Goal: Transaction & Acquisition: Subscribe to service/newsletter

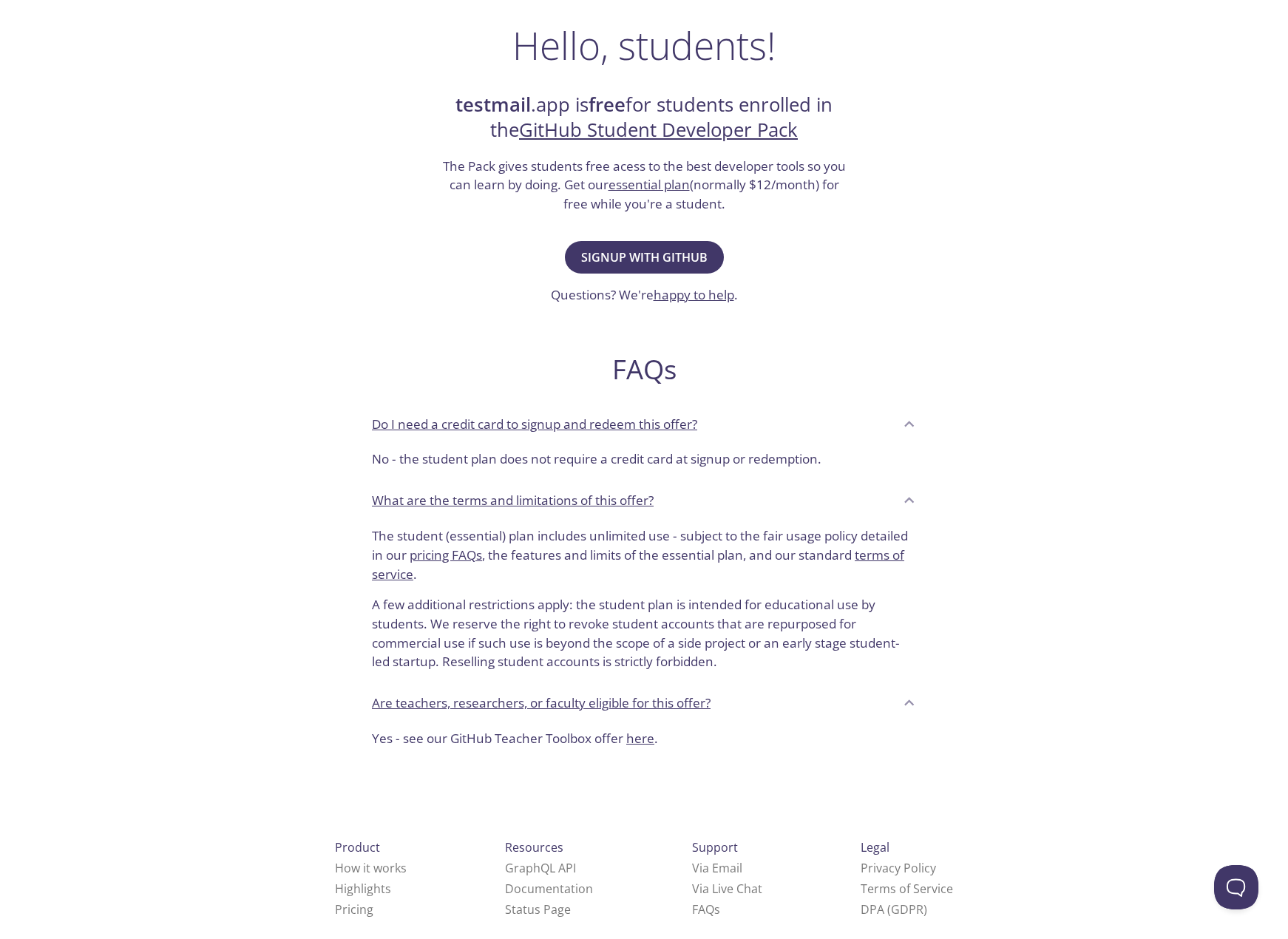
scroll to position [250, 0]
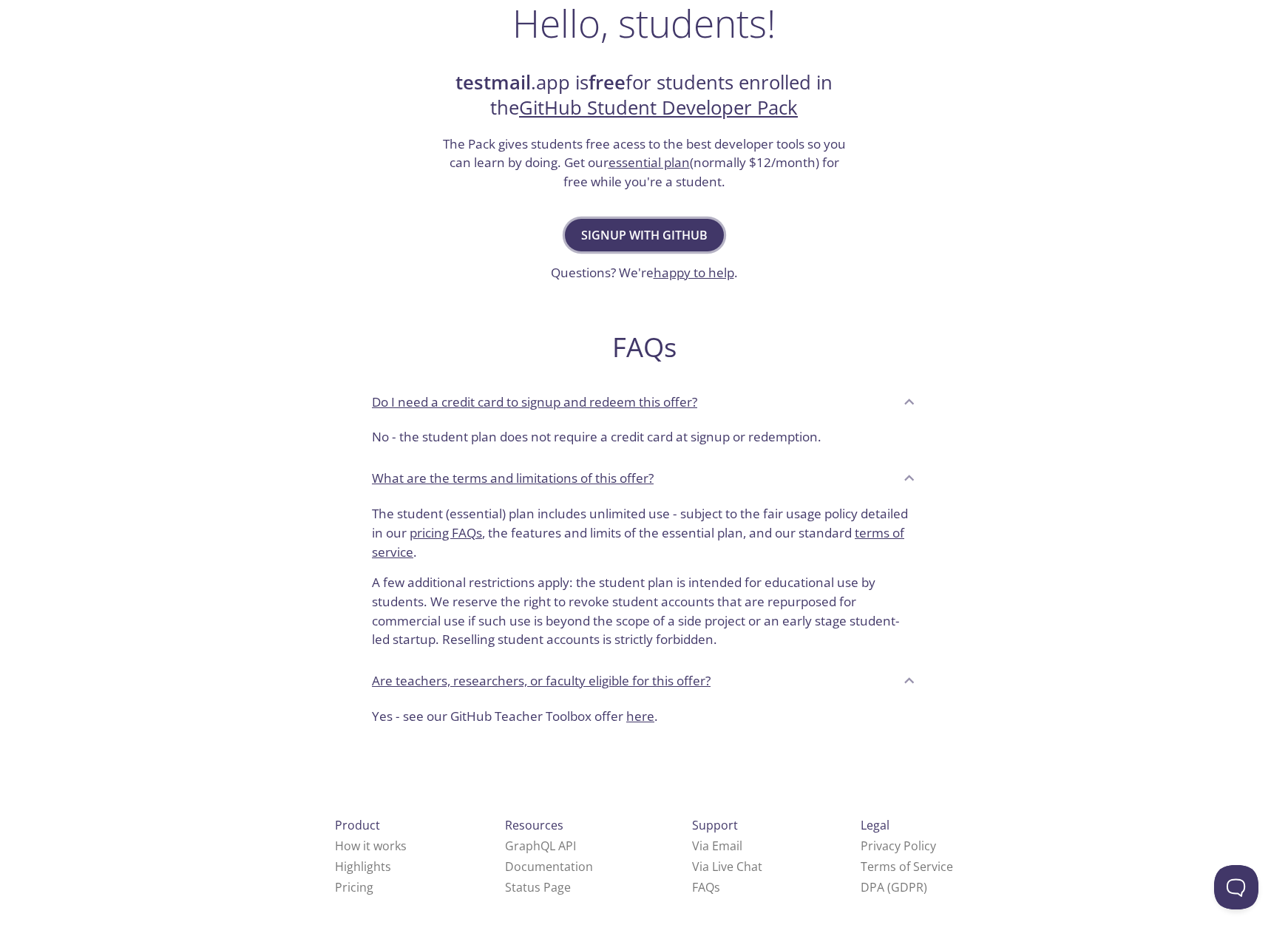
click at [676, 232] on span "Signup with GitHub" at bounding box center [645, 235] width 127 height 20
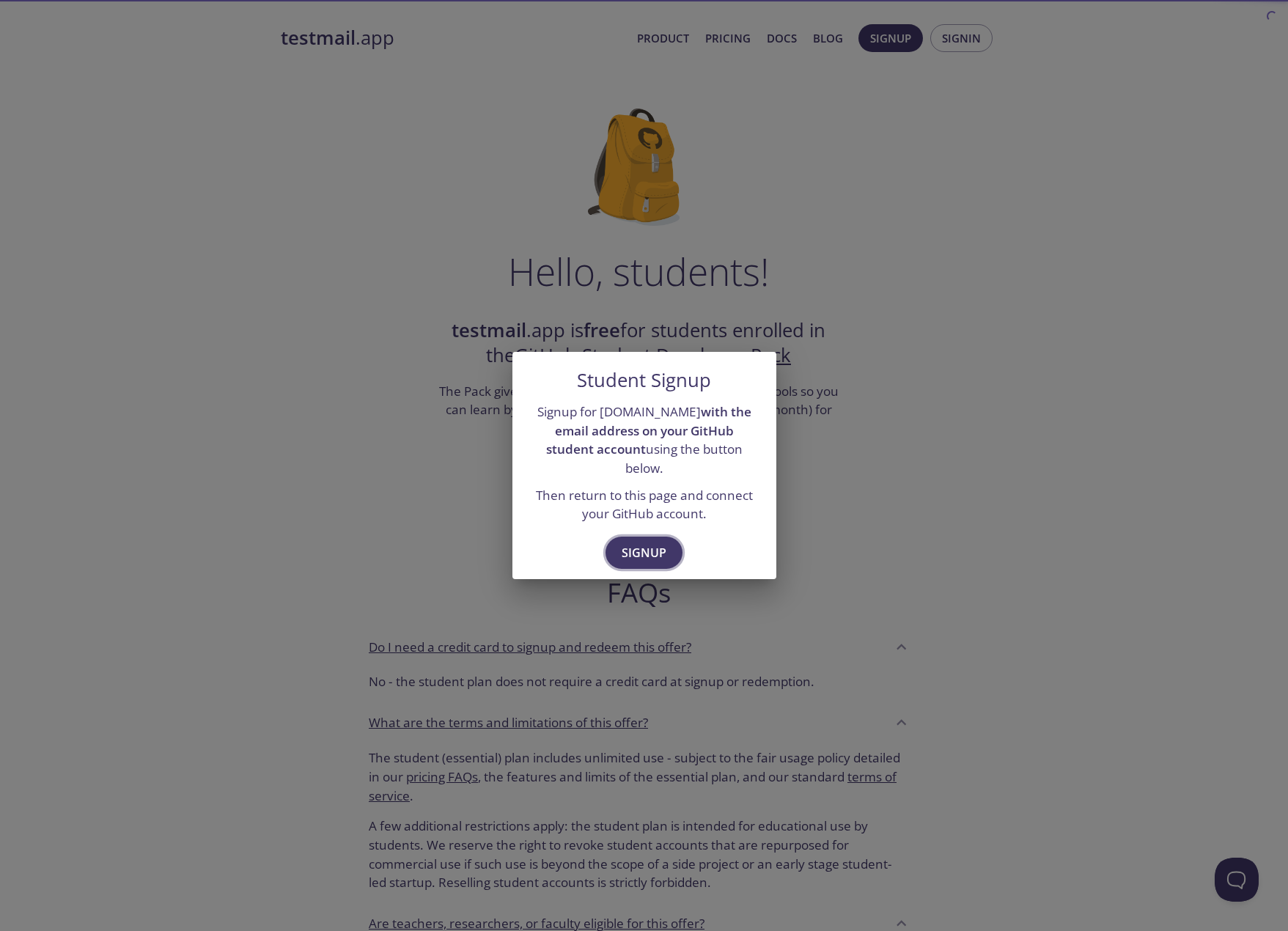
click at [641, 545] on span "Signup" at bounding box center [644, 553] width 45 height 20
click at [668, 541] on button "Signup" at bounding box center [644, 553] width 77 height 32
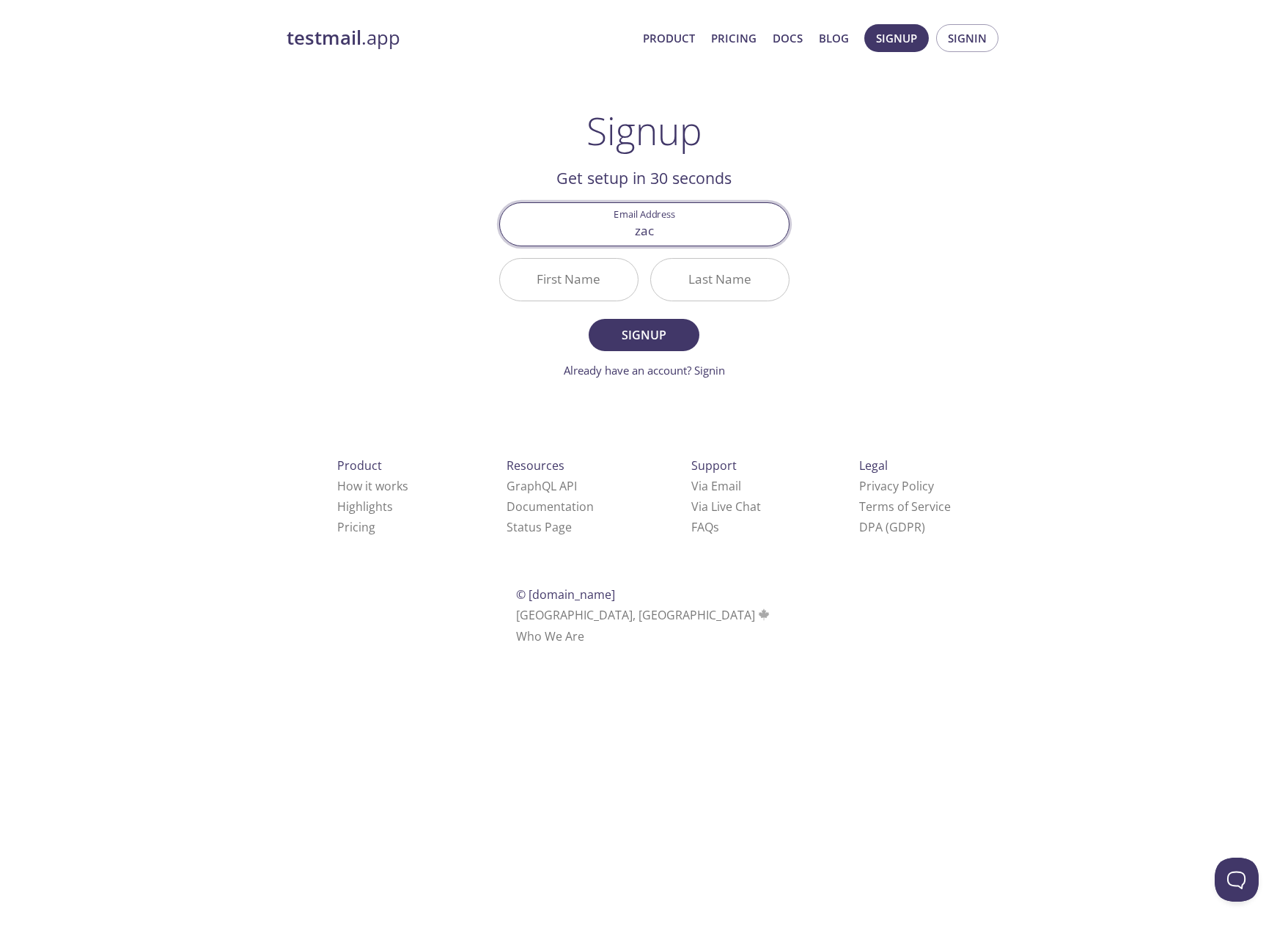
type input "[EMAIL_ADDRESS][DOMAIN_NAME]"
click at [545, 298] on input "First Name" at bounding box center [569, 280] width 138 height 42
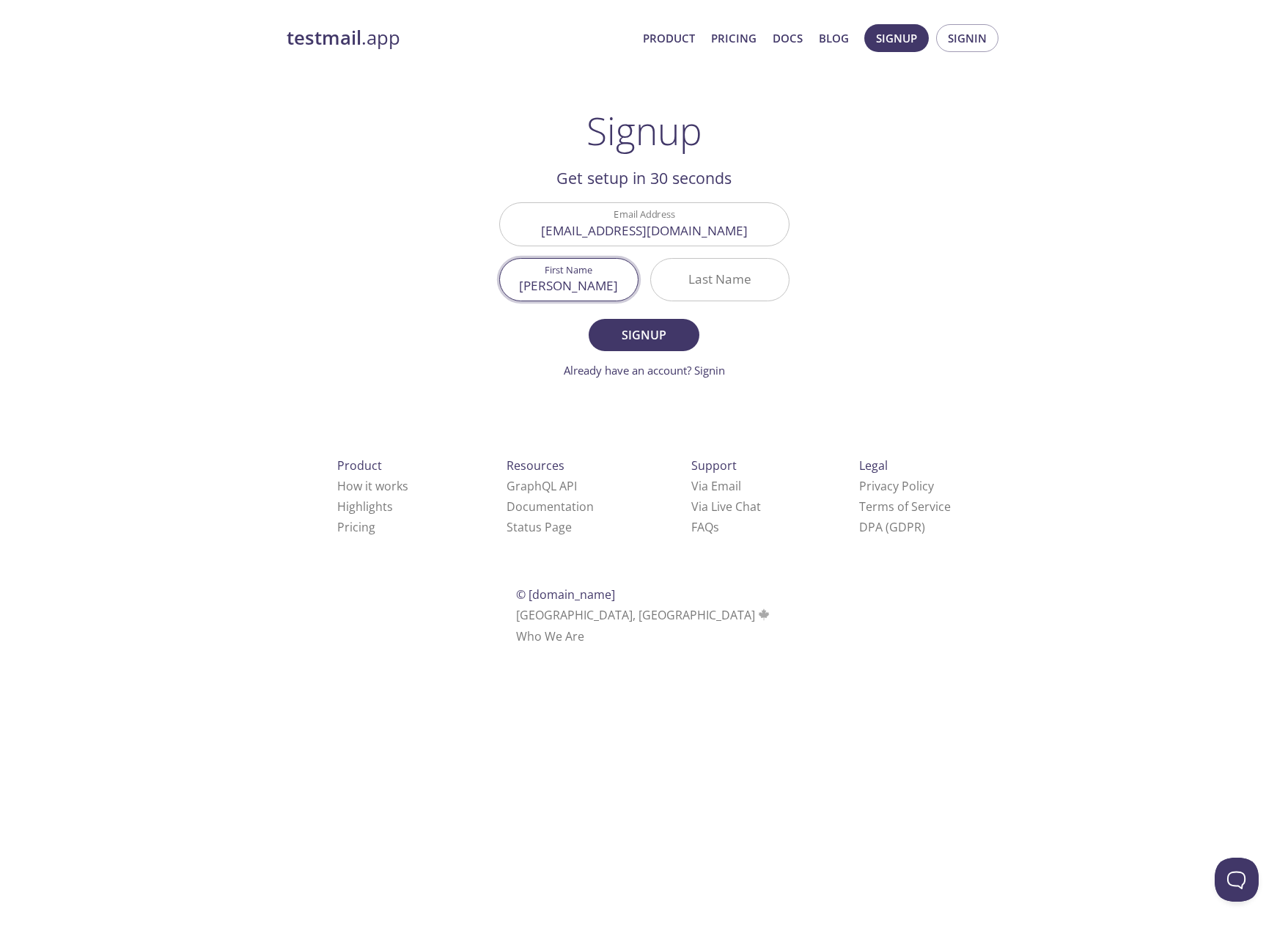
type input "[PERSON_NAME]"
click at [662, 281] on input "Last Name" at bounding box center [720, 280] width 138 height 42
type input "[PERSON_NAME]"
click at [666, 349] on button "Signup" at bounding box center [643, 335] width 110 height 32
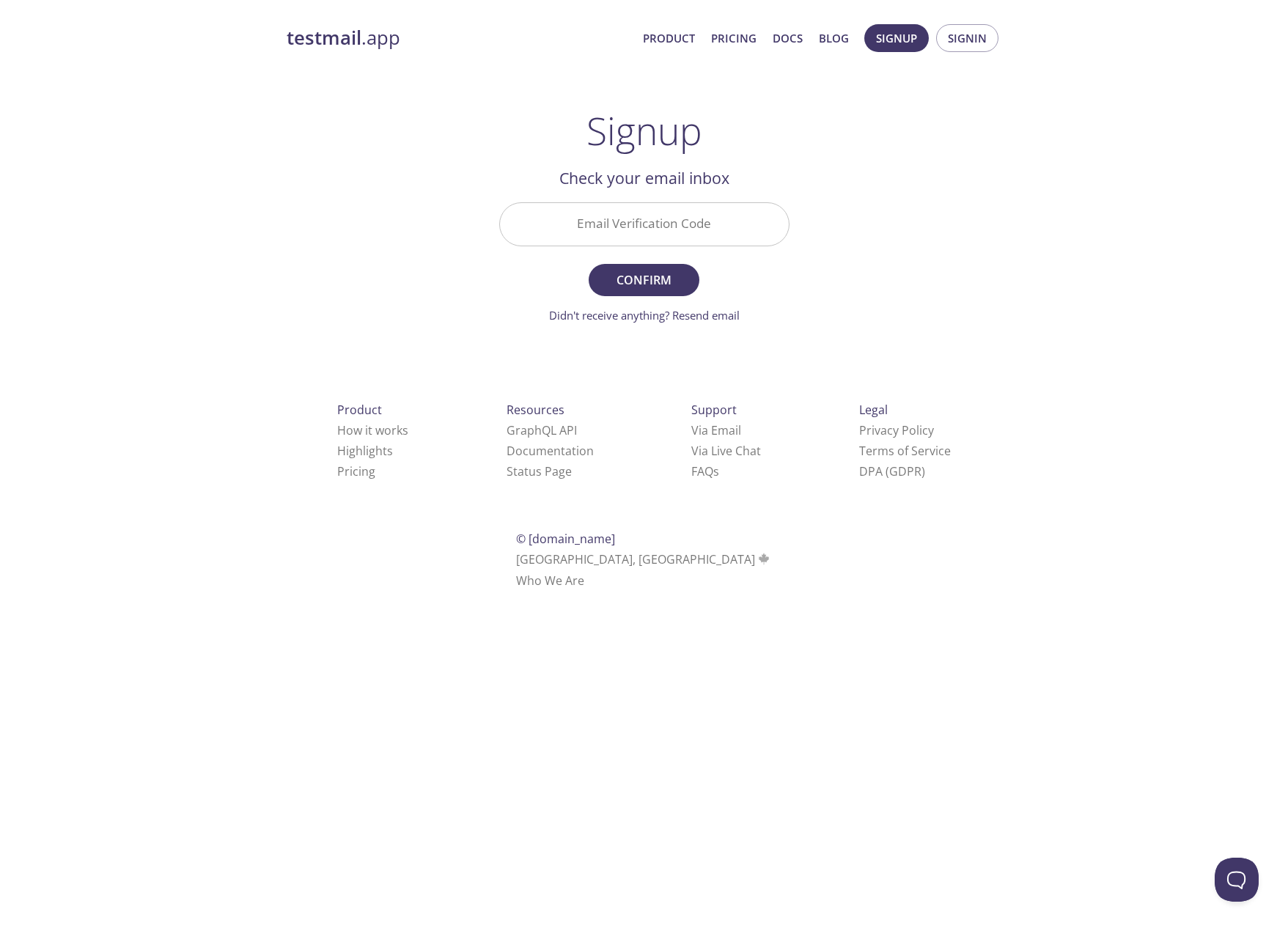
click at [600, 220] on input "Email Verification Code" at bounding box center [644, 224] width 289 height 42
type input "3CGNE6T"
click at [588, 264] on button "Confirm" at bounding box center [643, 280] width 110 height 32
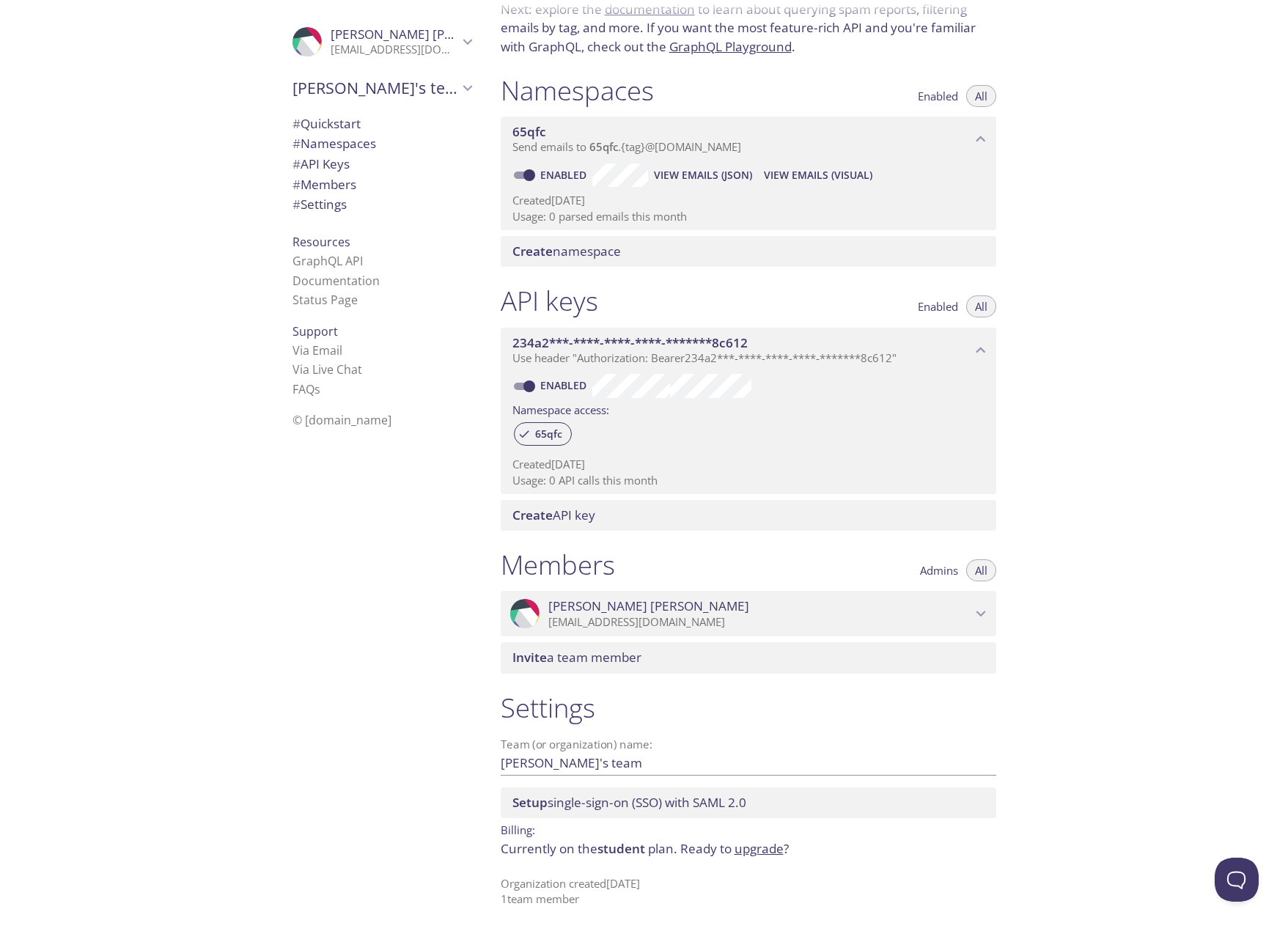
scroll to position [38, 0]
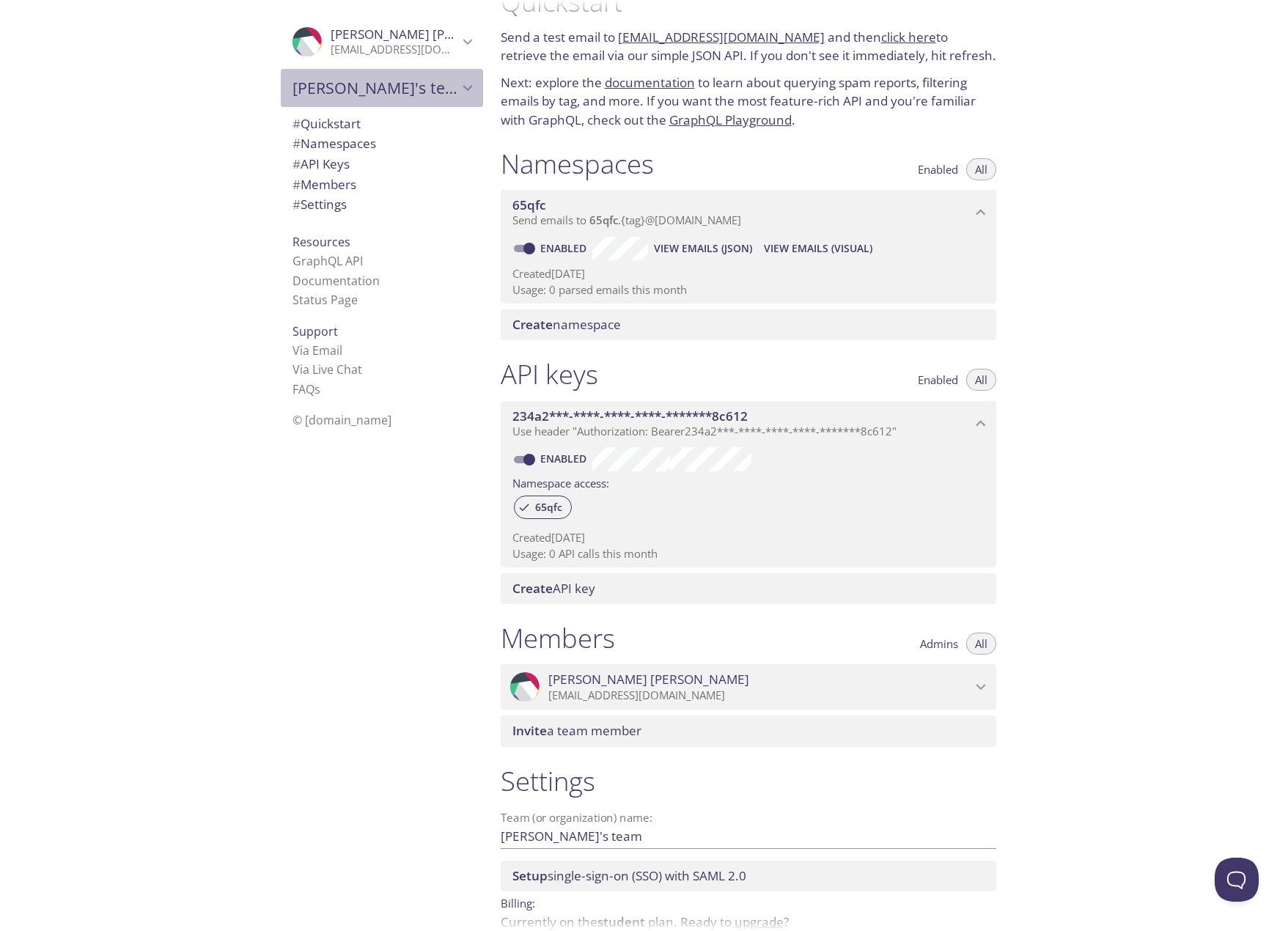
click at [345, 96] on span "Zachary's team" at bounding box center [375, 87] width 166 height 20
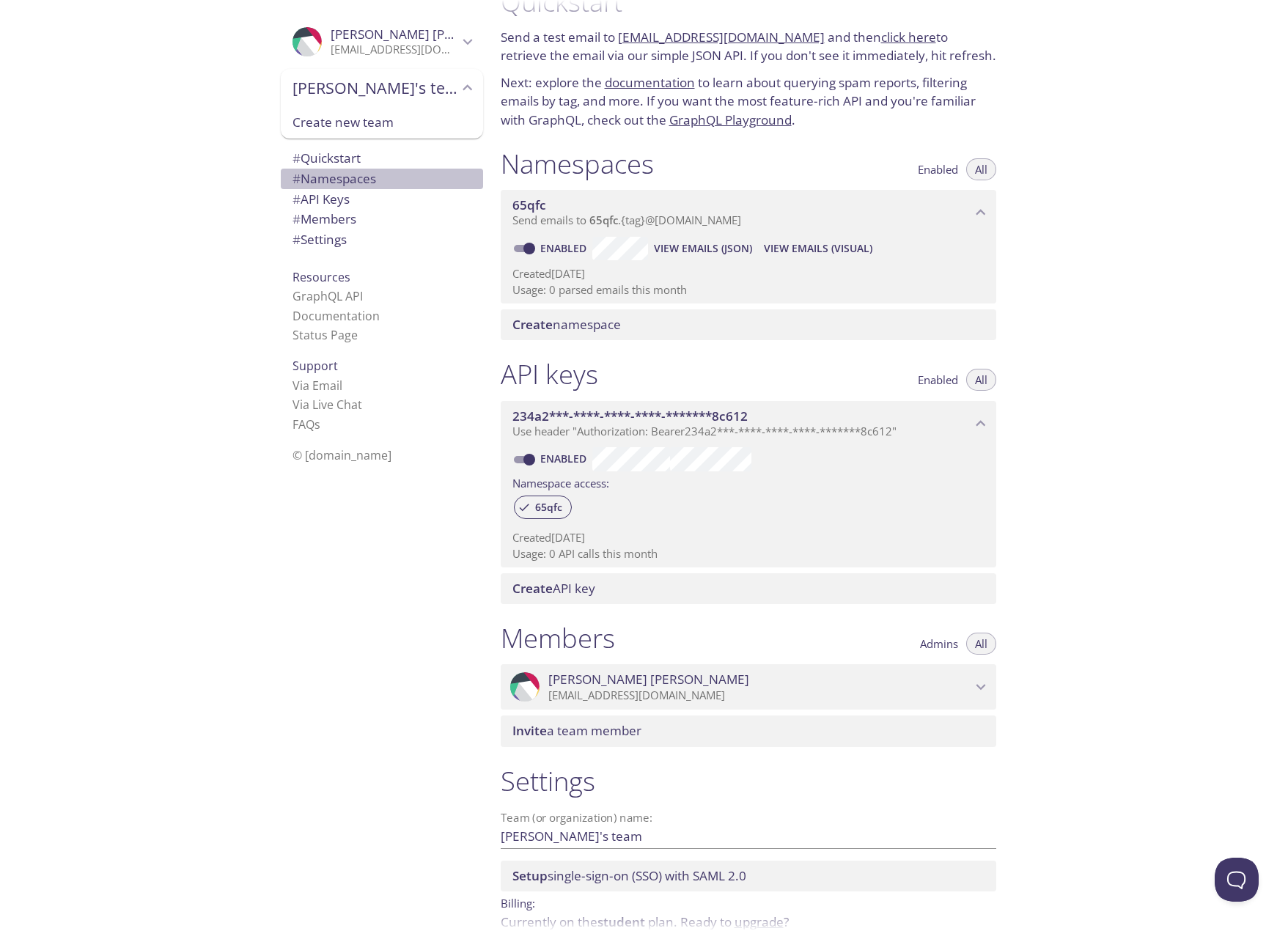
click at [353, 185] on span "# Namespaces" at bounding box center [334, 179] width 84 height 17
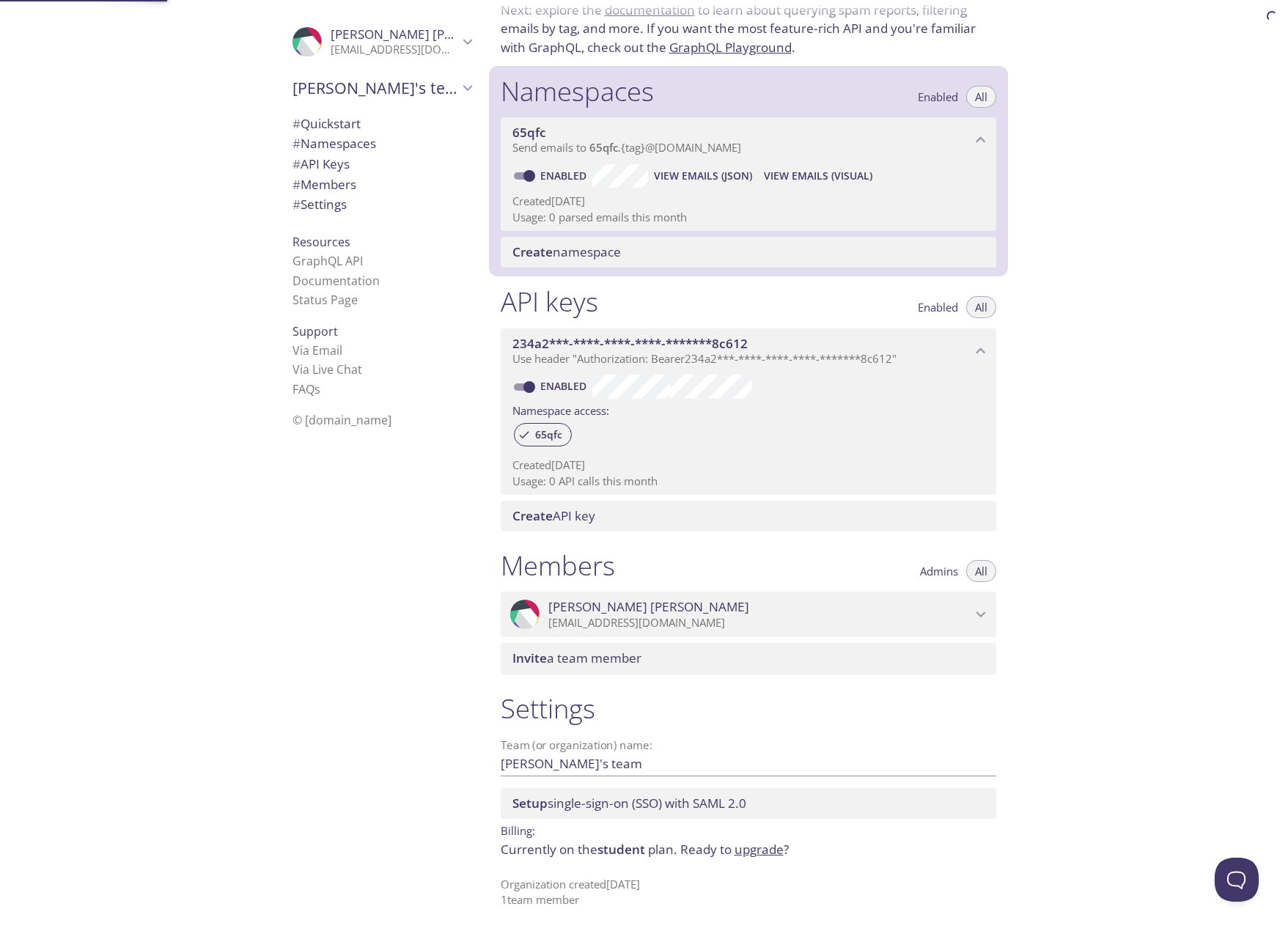
scroll to position [111, 0]
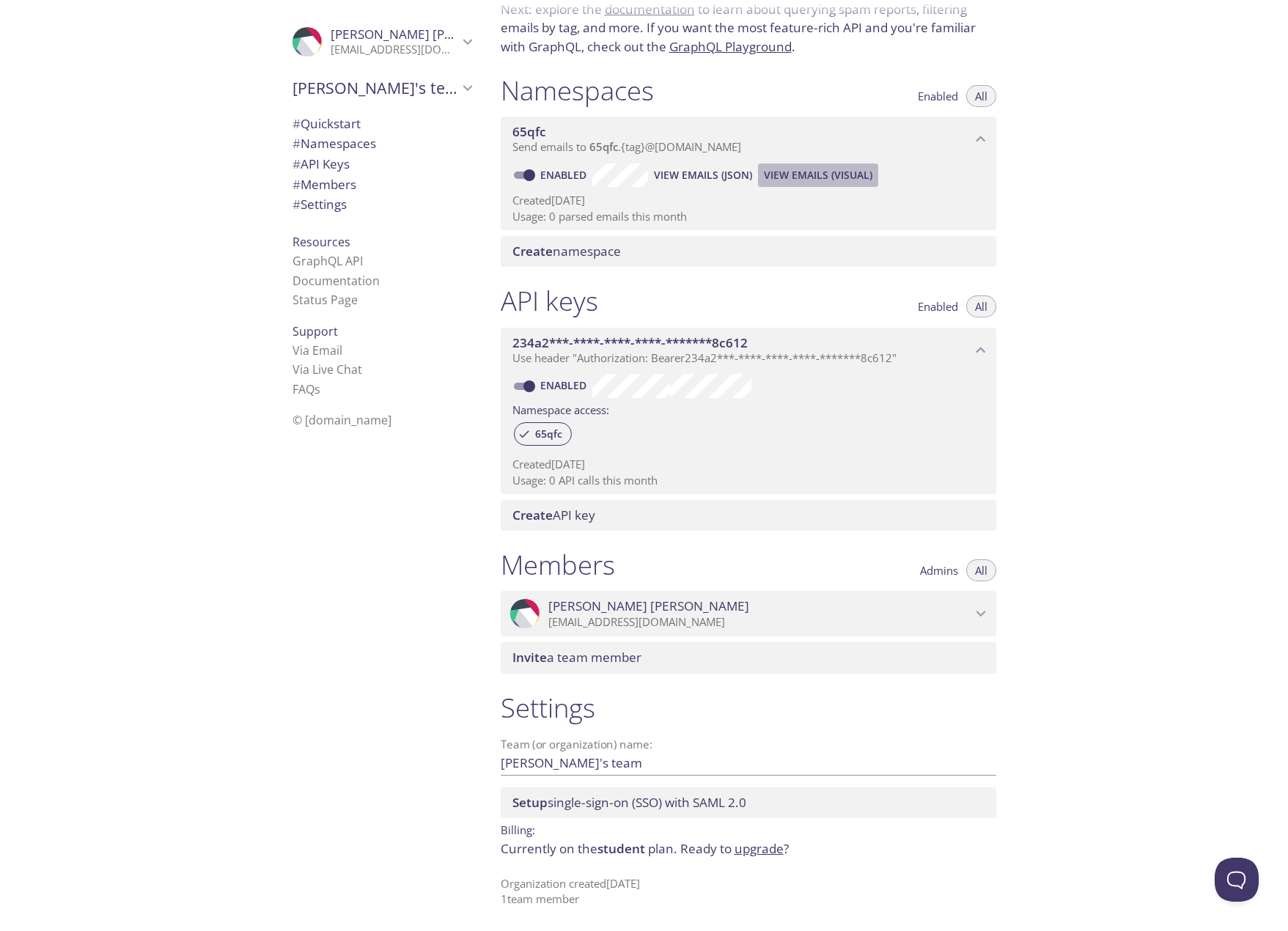
click at [795, 185] on button "View Emails (Visual)" at bounding box center [818, 175] width 120 height 23
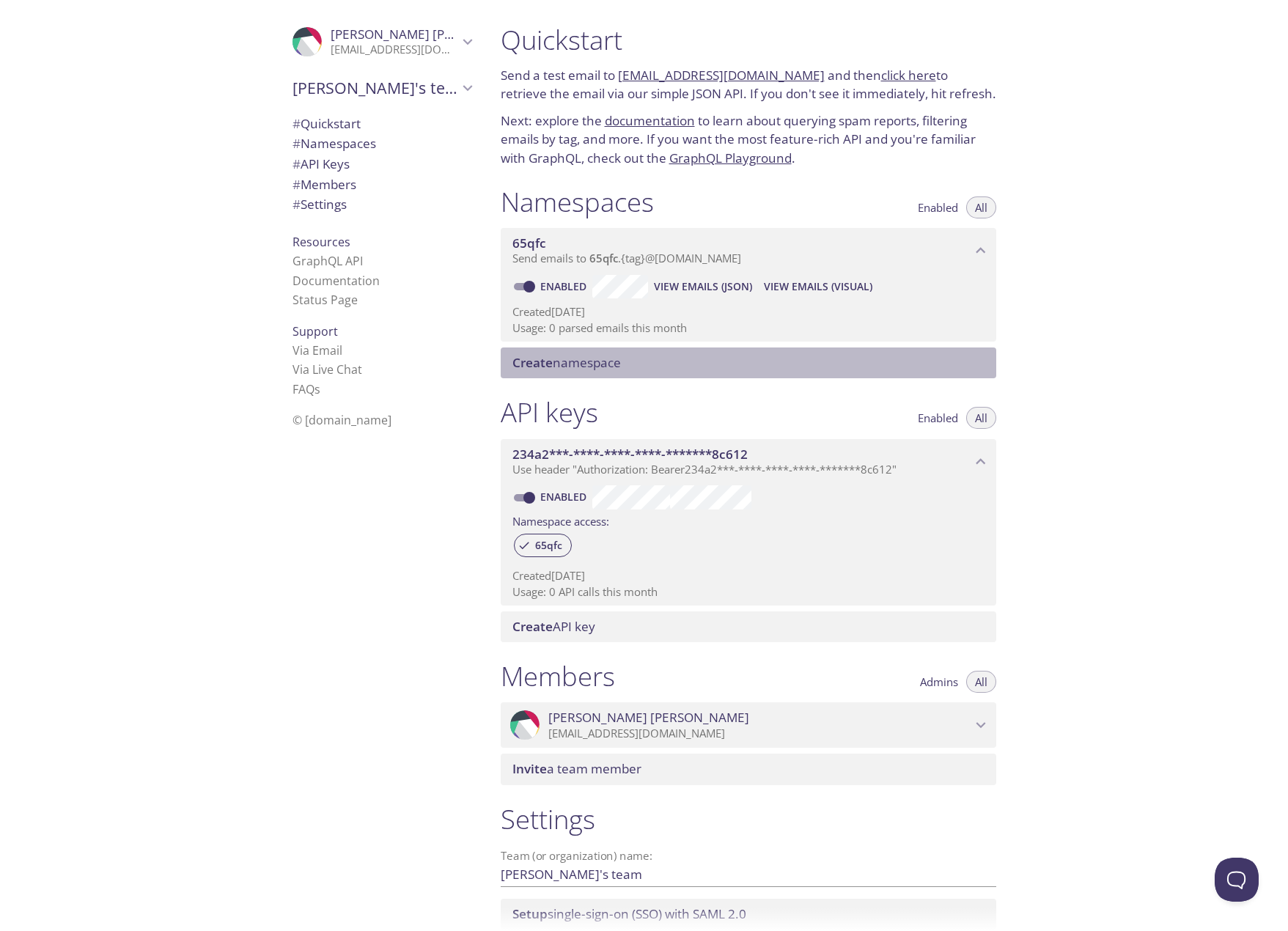
click at [742, 362] on span "Create namespace" at bounding box center [751, 363] width 478 height 16
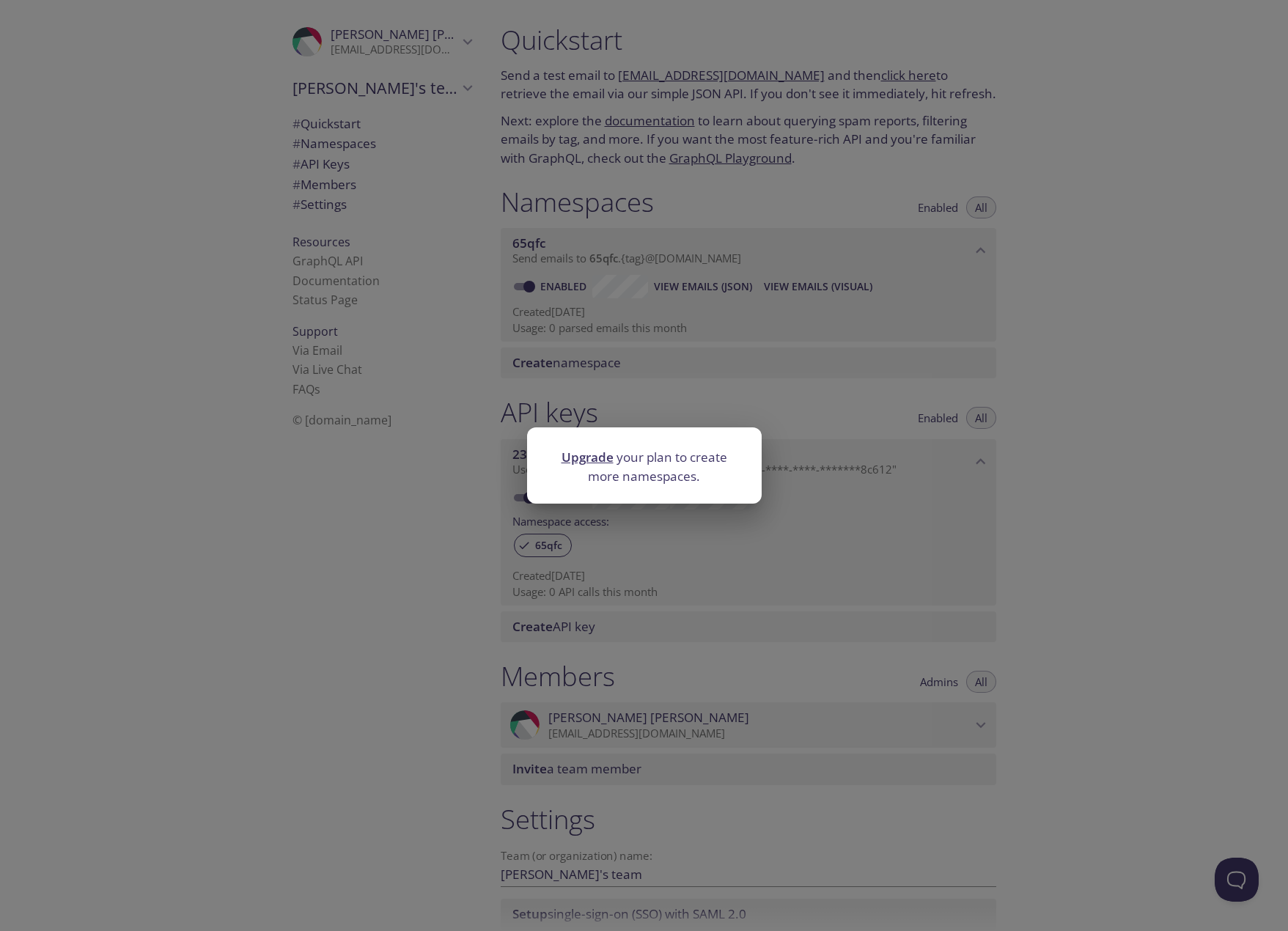
click at [428, 414] on div "Upgrade your plan to create more namespaces." at bounding box center [644, 465] width 1288 height 931
